Goal: Find specific page/section: Find specific page/section

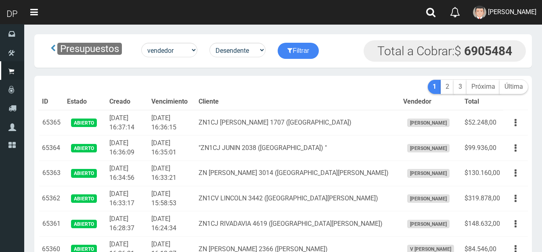
select select "usuarios_id"
click at [194, 48] on select "Id Facturado Valor vencimiento vendedor cliente" at bounding box center [169, 50] width 56 height 15
click at [142, 43] on select "Id Facturado Valor vencimiento vendedor cliente" at bounding box center [169, 50] width 56 height 15
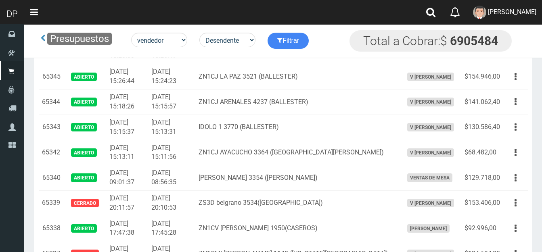
scroll to position [524, 0]
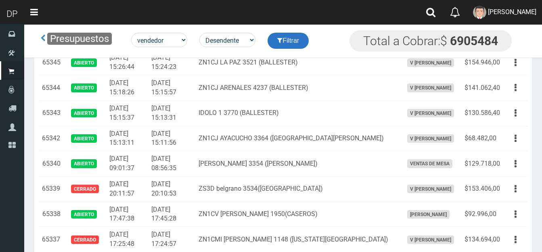
click at [294, 40] on button "Filtrar" at bounding box center [287, 41] width 41 height 16
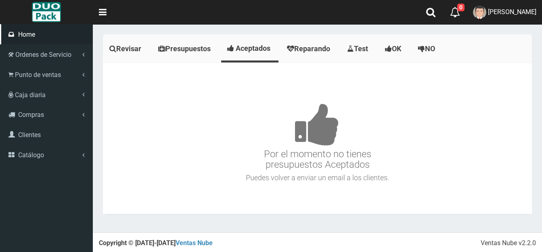
scroll to position [903, 0]
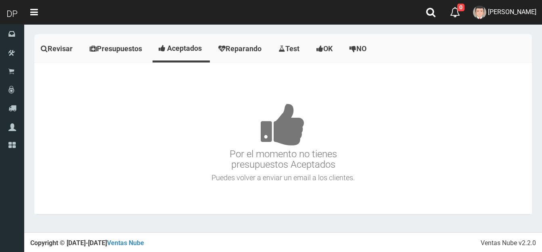
click at [127, 47] on span "Presupuestos" at bounding box center [119, 48] width 45 height 8
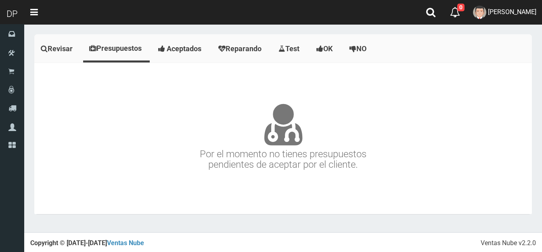
click at [187, 50] on span "Aceptados" at bounding box center [184, 48] width 35 height 8
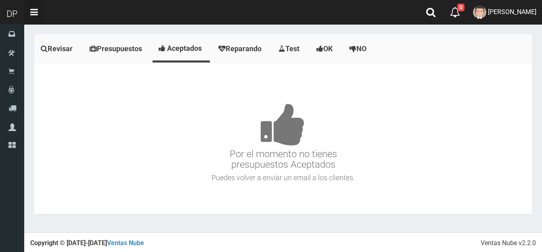
click at [35, 11] on link "Toggle navigation" at bounding box center [34, 12] width 20 height 25
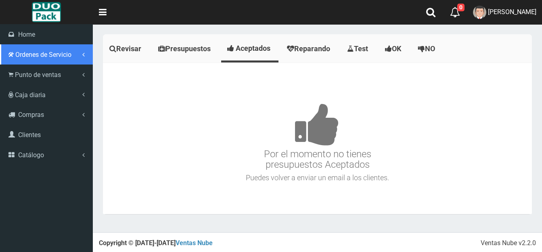
click at [48, 55] on span "Ordenes de Servicio" at bounding box center [43, 55] width 56 height 8
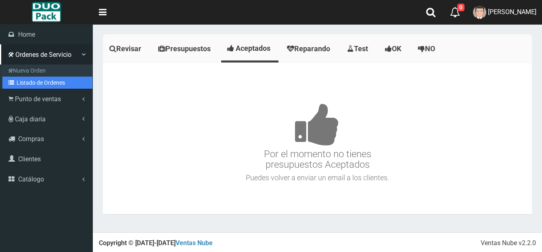
click at [34, 82] on link "Listado de Ordenes" at bounding box center [47, 83] width 90 height 12
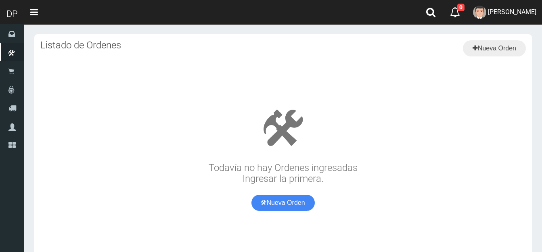
scroll to position [903, 0]
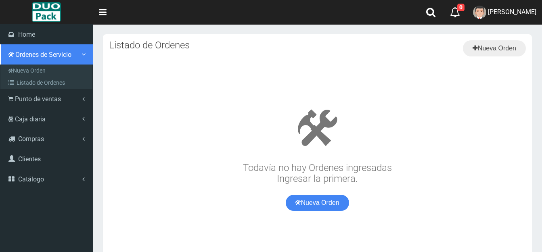
click at [41, 55] on span "Ordenes de Servicio" at bounding box center [43, 55] width 56 height 8
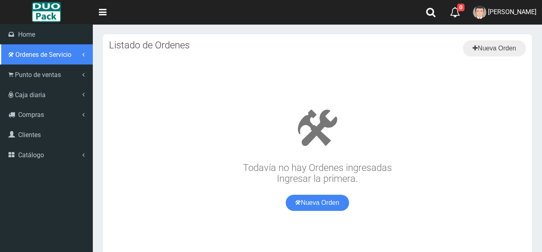
click at [41, 55] on span "Ordenes de Servicio" at bounding box center [43, 55] width 56 height 8
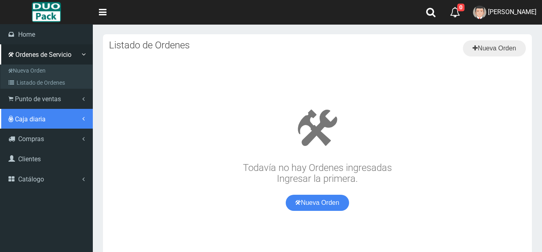
click at [35, 119] on span "Caja diaria" at bounding box center [30, 119] width 31 height 8
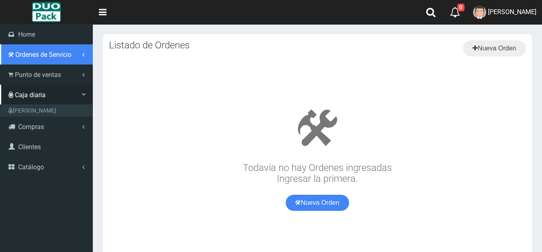
click at [46, 55] on span "Ordenes de Servicio" at bounding box center [43, 55] width 56 height 8
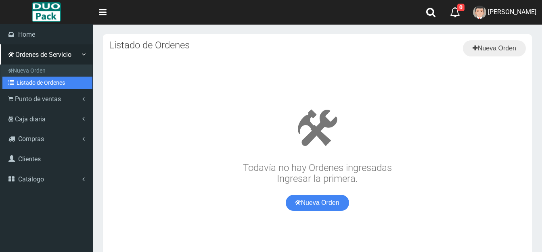
click at [33, 79] on link "Listado de Ordenes" at bounding box center [47, 83] width 90 height 12
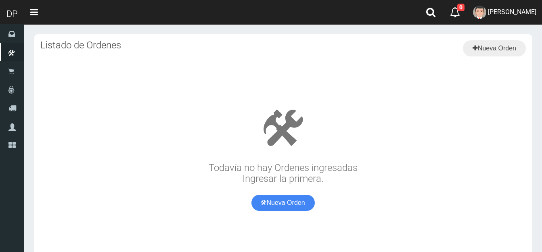
scroll to position [903, 0]
click at [281, 201] on link "Nueva Orden" at bounding box center [282, 203] width 63 height 16
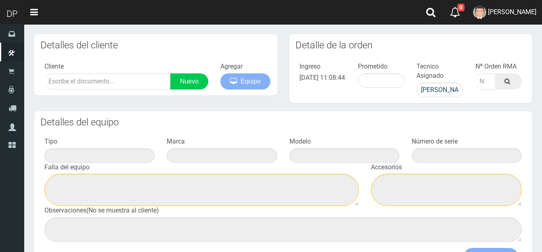
scroll to position [903, 0]
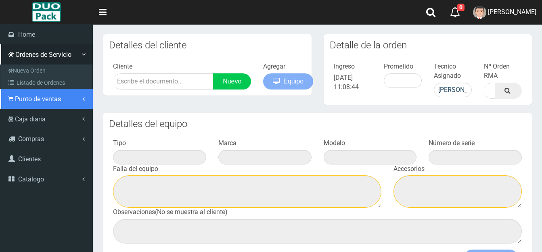
click at [29, 100] on span "Punto de ventas" at bounding box center [38, 99] width 46 height 8
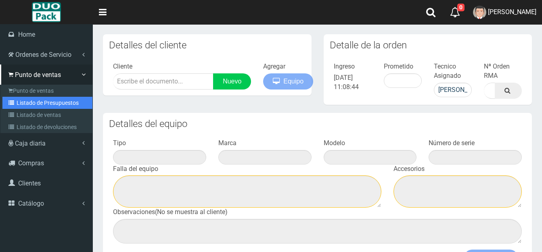
click at [39, 99] on link "Listado de Presupuestos" at bounding box center [47, 103] width 90 height 12
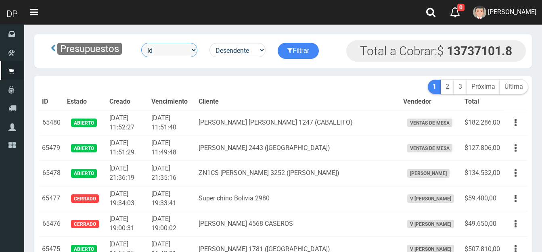
click at [192, 49] on select "Id Facturado Valor vencimiento vendedor cliente" at bounding box center [169, 50] width 56 height 15
select select "usuarios_id"
click at [142, 43] on select "Id Facturado Valor vencimiento vendedor cliente" at bounding box center [169, 50] width 56 height 15
click at [262, 47] on select "Desendente Ascendente" at bounding box center [237, 50] width 56 height 15
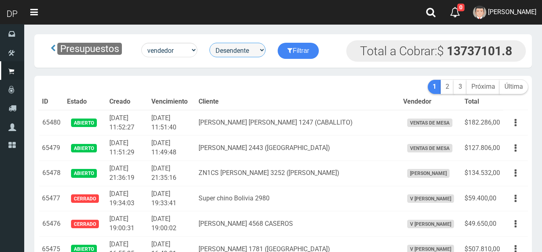
select select "asc"
click at [211, 43] on select "Desendente Ascendente" at bounding box center [237, 50] width 56 height 15
click at [295, 48] on button "Filtrar" at bounding box center [298, 51] width 41 height 16
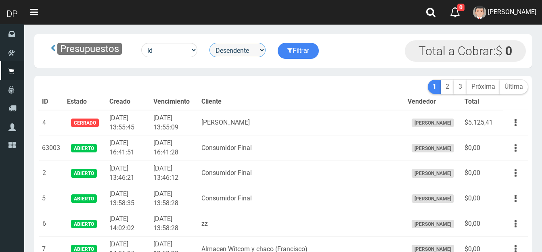
click at [257, 52] on select "Desendente Ascendente" at bounding box center [237, 50] width 56 height 15
click at [211, 43] on select "Desendente Ascendente" at bounding box center [237, 50] width 56 height 15
click at [292, 54] on icon "submit" at bounding box center [289, 50] width 5 height 11
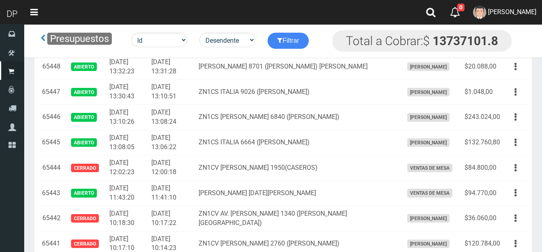
scroll to position [847, 0]
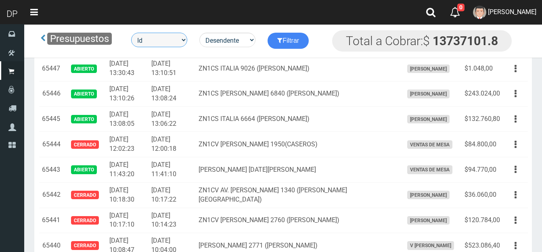
click at [181, 36] on select "Id Facturado Valor vencimiento vendedor cliente" at bounding box center [159, 40] width 56 height 15
select select "usuarios_id"
click at [132, 33] on select "Id Facturado Valor vencimiento vendedor cliente" at bounding box center [159, 40] width 56 height 15
click at [297, 39] on button "Filtrar" at bounding box center [287, 41] width 41 height 16
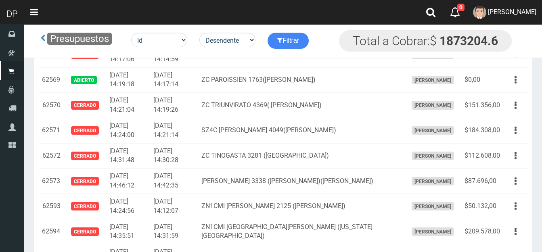
scroll to position [11094, 0]
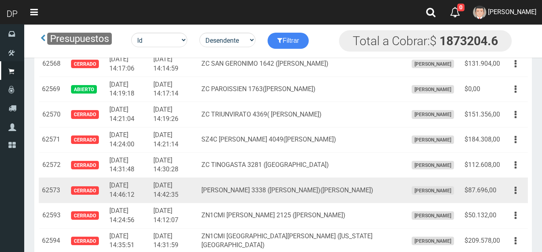
click at [499, 189] on td "$87.696,00" at bounding box center [482, 190] width 42 height 25
click at [495, 189] on td "$87.696,00" at bounding box center [482, 190] width 42 height 25
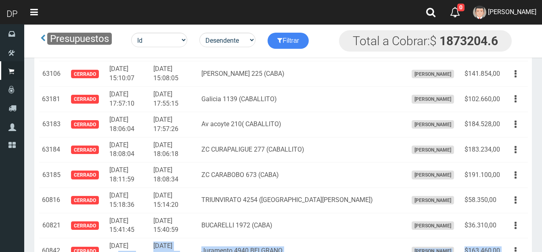
scroll to position [6613, 0]
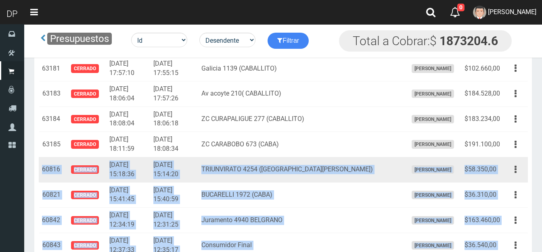
drag, startPoint x: 497, startPoint y: 187, endPoint x: 44, endPoint y: 166, distance: 454.3
type textarea "60816 CERRADO [DATE] 15:18:36 [DATE] 15:14:20 TRIUNVIRATO 4254 ([GEOGRAPHIC_DAT…"
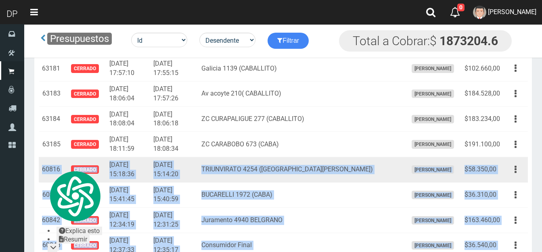
copy tbody "60816 Cerrado [DATE] 15:18:36 [DATE] 15:14:20 TRIUNVIRATO 4254 ([GEOGRAPHIC_DAT…"
